Goal: Task Accomplishment & Management: Manage account settings

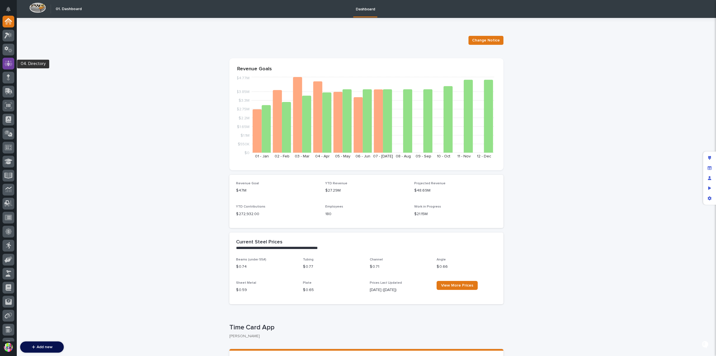
click at [8, 64] on icon at bounding box center [8, 63] width 3 height 6
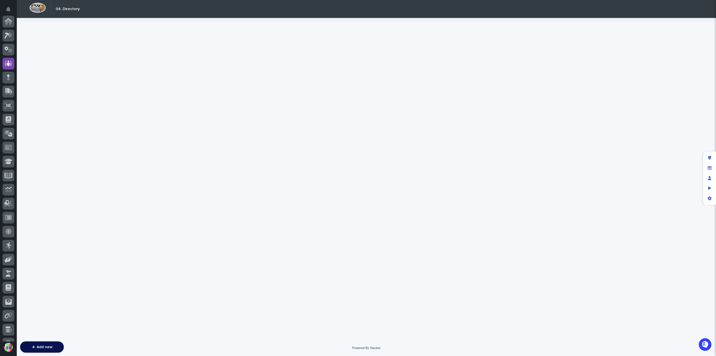
scroll to position [42, 0]
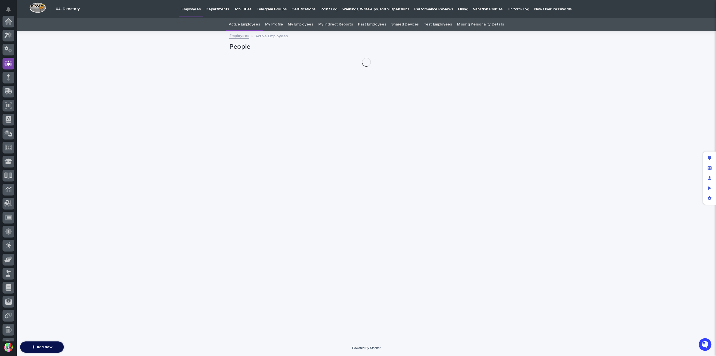
scroll to position [42, 0]
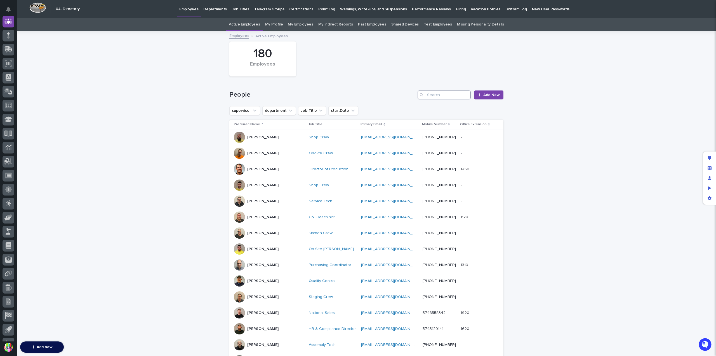
click at [441, 95] on input "Search" at bounding box center [444, 94] width 53 height 9
click at [280, 27] on link "My Profile" at bounding box center [274, 24] width 18 height 13
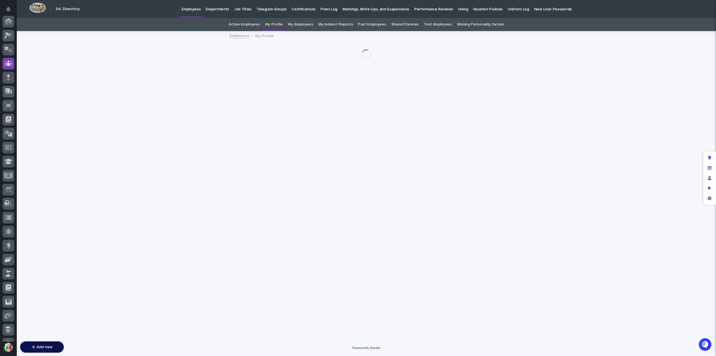
scroll to position [42, 0]
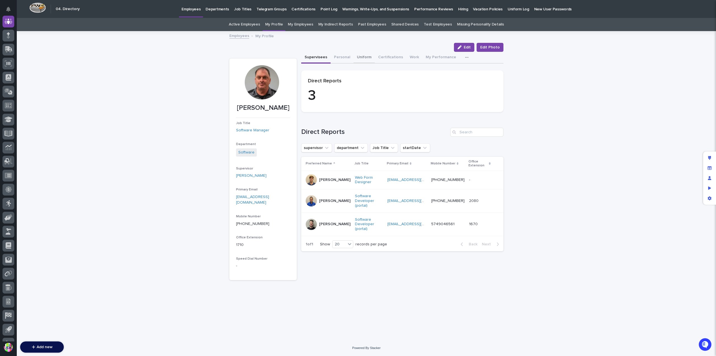
click at [365, 53] on button "Uniform" at bounding box center [364, 58] width 21 height 12
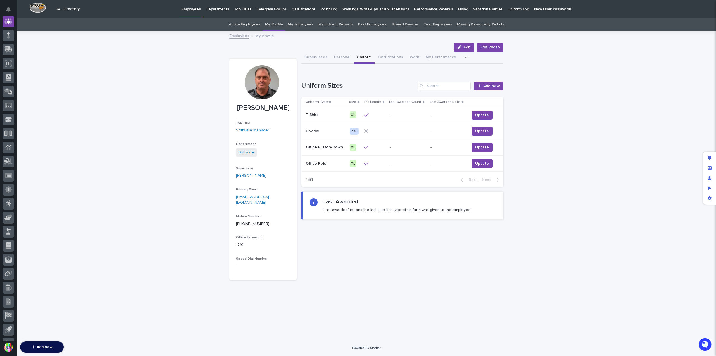
click at [355, 112] on div "XL" at bounding box center [353, 114] width 7 height 7
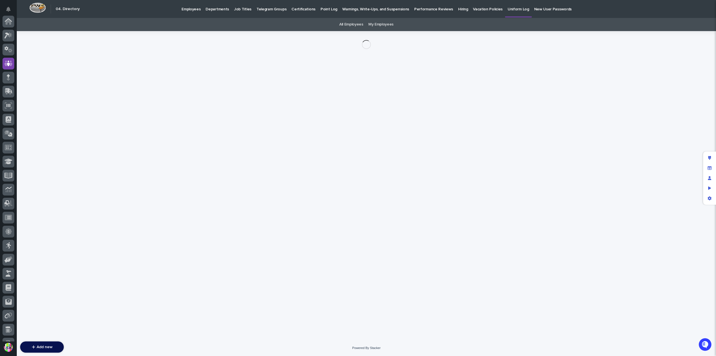
scroll to position [42, 0]
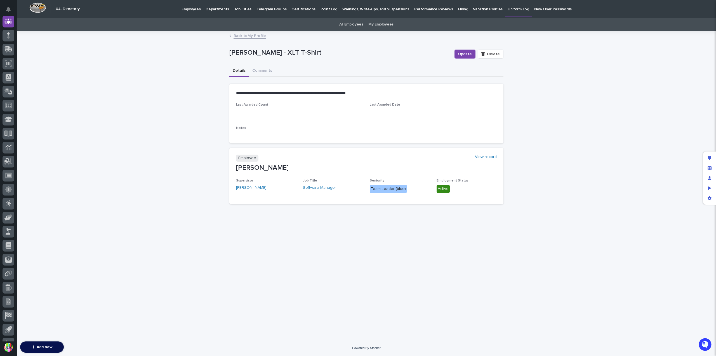
click at [258, 36] on link "Back to My Profile" at bounding box center [250, 35] width 32 height 6
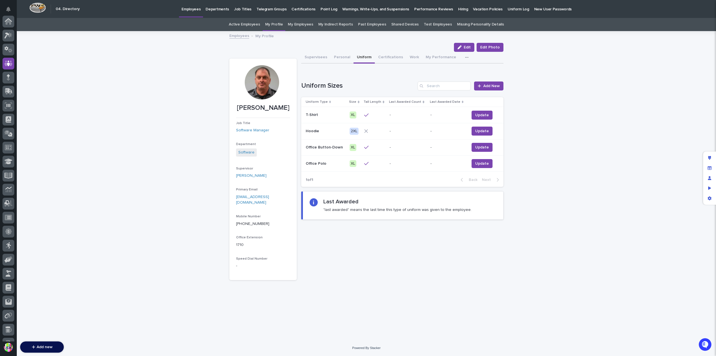
scroll to position [42, 0]
click at [479, 111] on button "Update" at bounding box center [482, 115] width 21 height 9
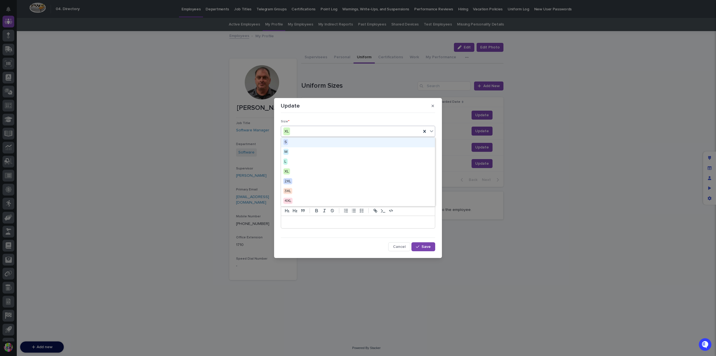
click at [335, 134] on div "XL" at bounding box center [351, 131] width 140 height 9
click at [318, 182] on div "2XL" at bounding box center [358, 182] width 154 height 10
click at [344, 130] on div "2XL" at bounding box center [351, 131] width 140 height 9
click at [351, 104] on div "Update" at bounding box center [358, 105] width 154 height 9
click at [422, 243] on button "Save" at bounding box center [424, 246] width 24 height 9
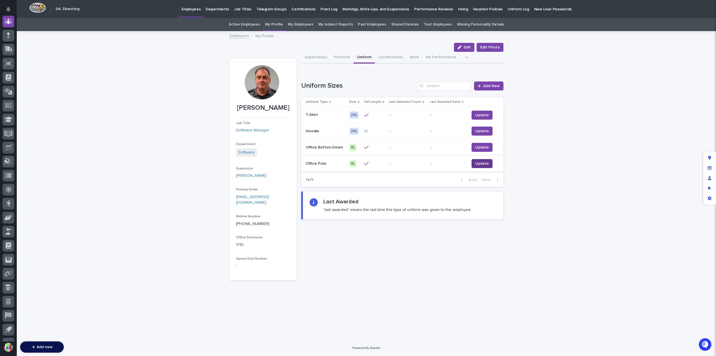
click at [482, 165] on span "Update" at bounding box center [482, 164] width 14 height 6
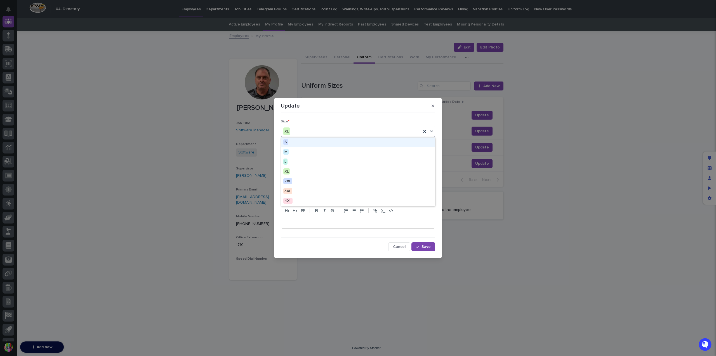
click at [301, 128] on div "XL" at bounding box center [351, 131] width 140 height 9
click at [301, 182] on div "2XL" at bounding box center [358, 182] width 154 height 10
click at [424, 242] on button "Save" at bounding box center [424, 246] width 24 height 9
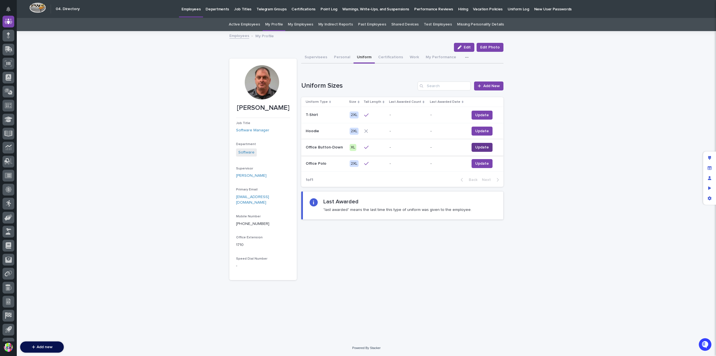
click at [476, 148] on span "Update" at bounding box center [482, 147] width 14 height 6
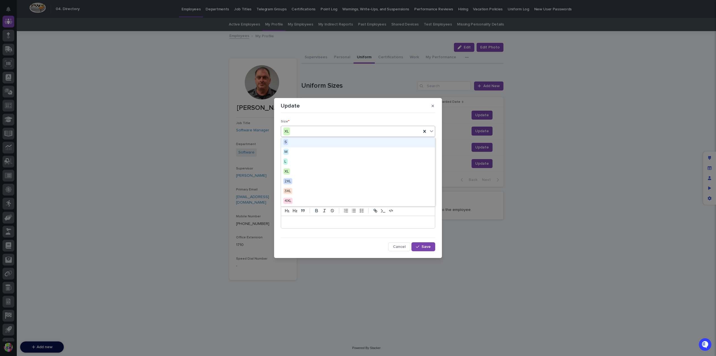
click at [307, 132] on div "XL" at bounding box center [351, 131] width 140 height 9
click at [300, 179] on div "2XL" at bounding box center [358, 182] width 154 height 10
click at [432, 244] on button "Save" at bounding box center [424, 246] width 24 height 9
